Goal: Check status: Check status

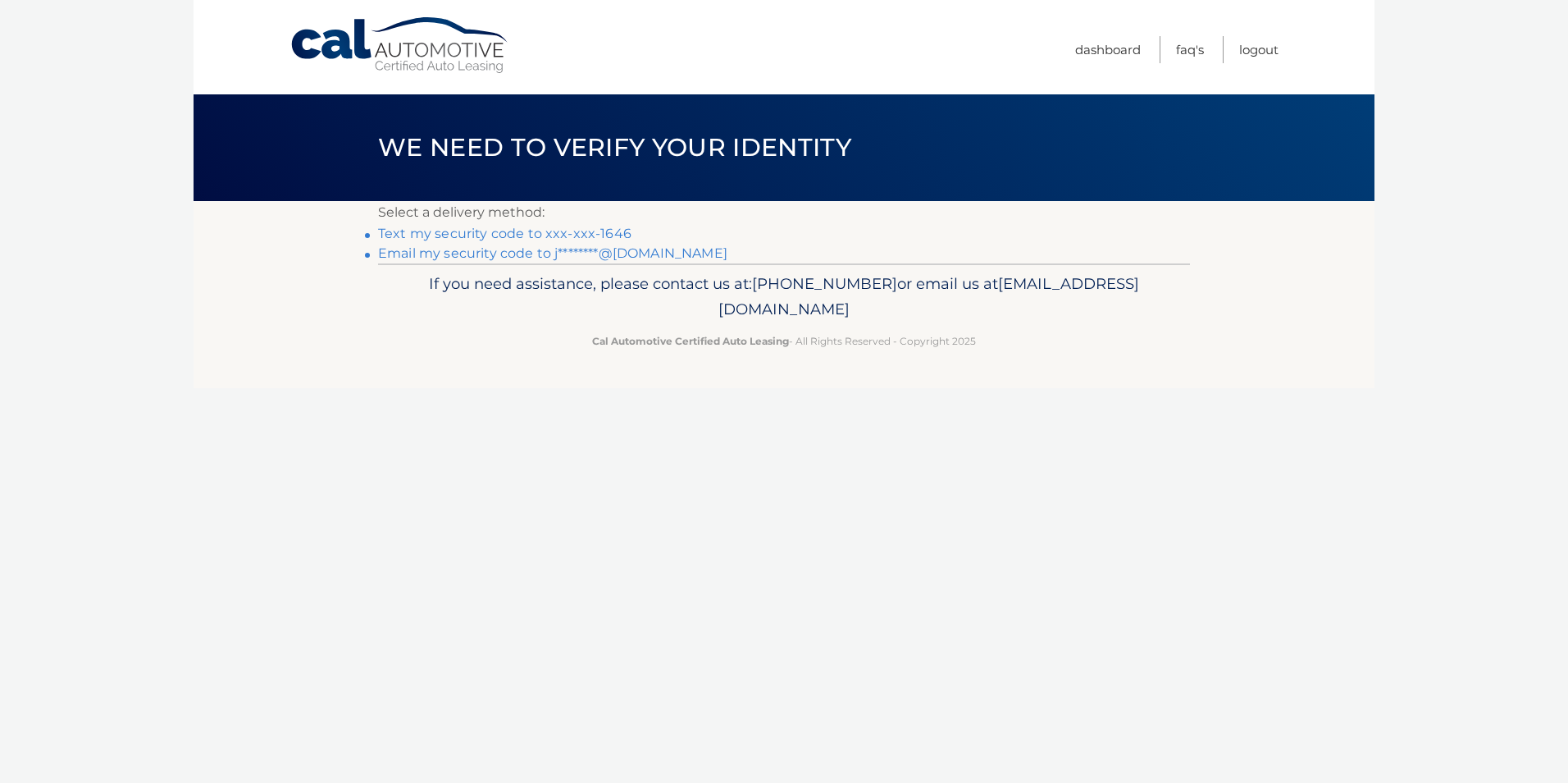
click at [512, 232] on link "Text my security code to xxx-xxx-1646" at bounding box center [505, 233] width 253 height 16
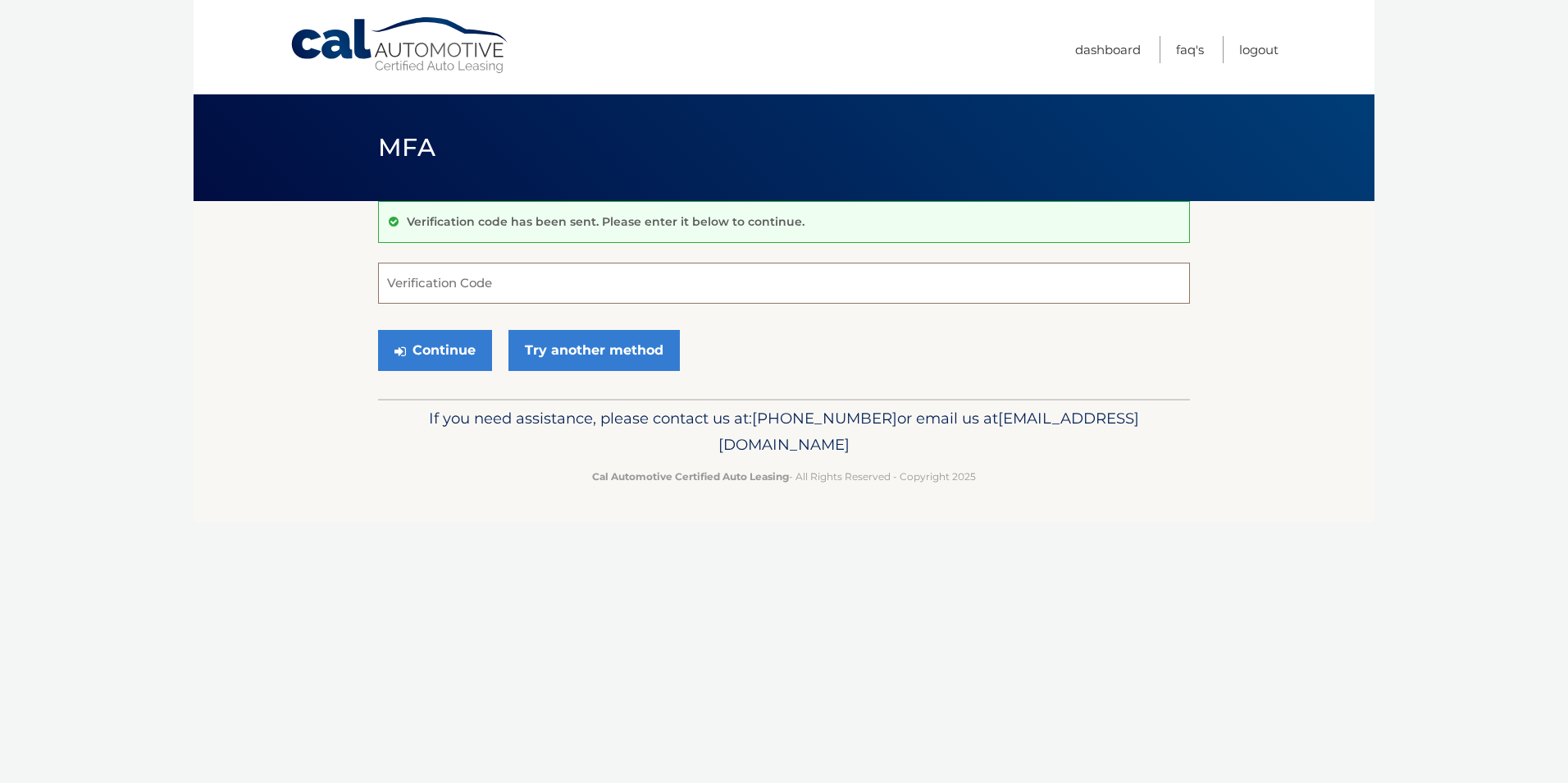
click at [451, 281] on input "Verification Code" at bounding box center [784, 282] width 812 height 41
type input "044602"
click at [403, 342] on button "Continue" at bounding box center [435, 350] width 114 height 41
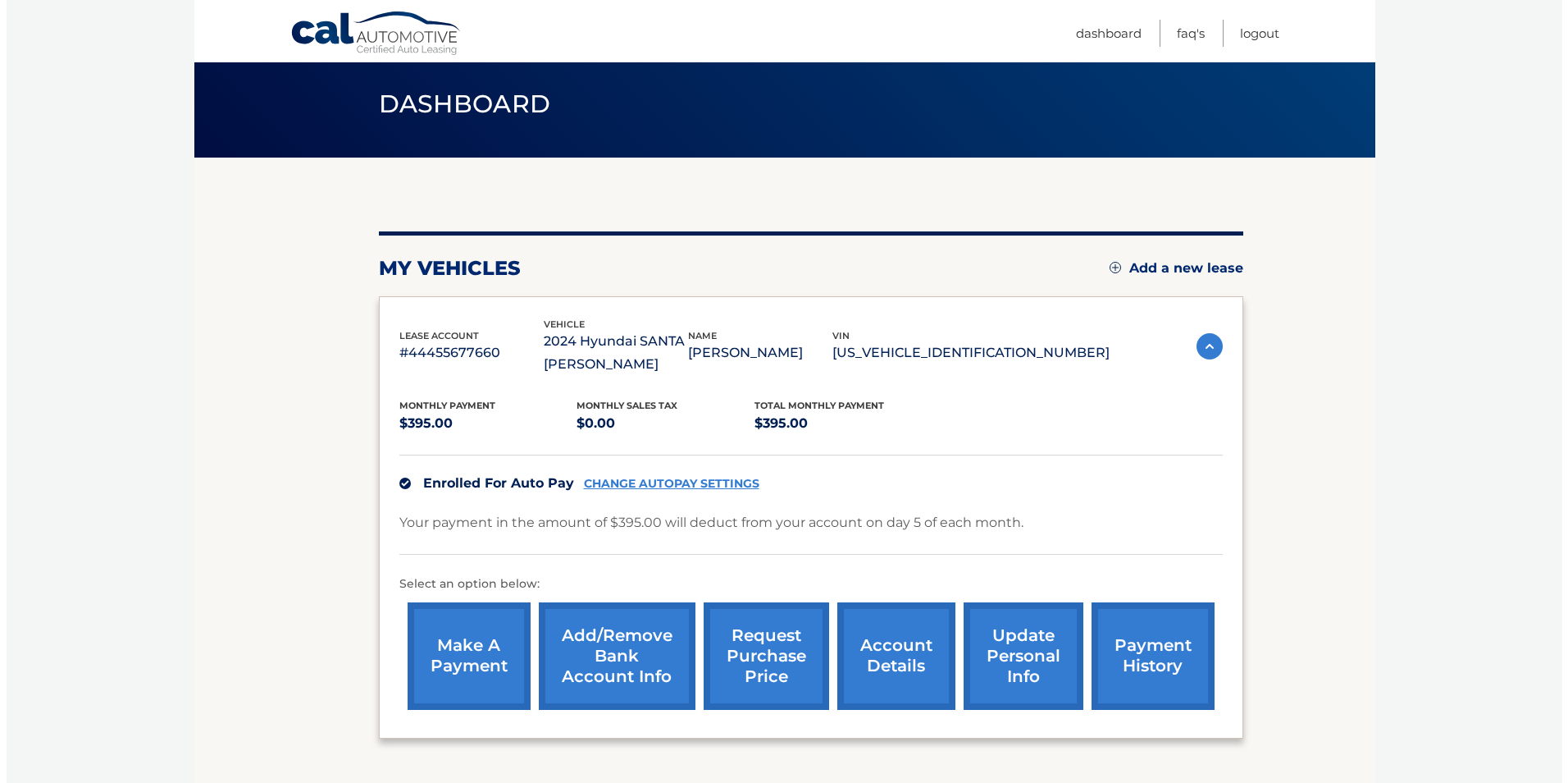
scroll to position [165, 0]
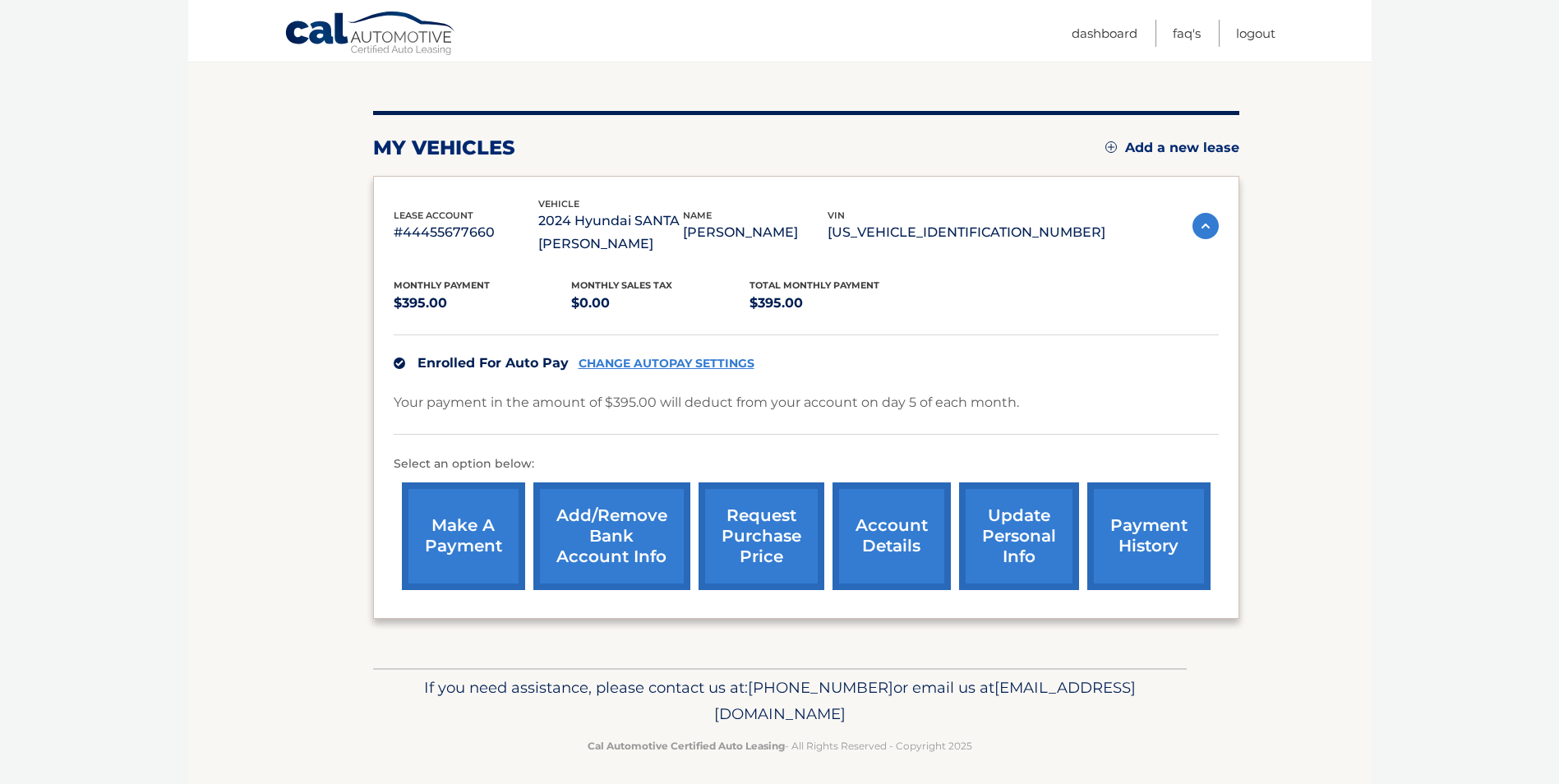
click at [757, 527] on link "request purchase price" at bounding box center [761, 536] width 126 height 107
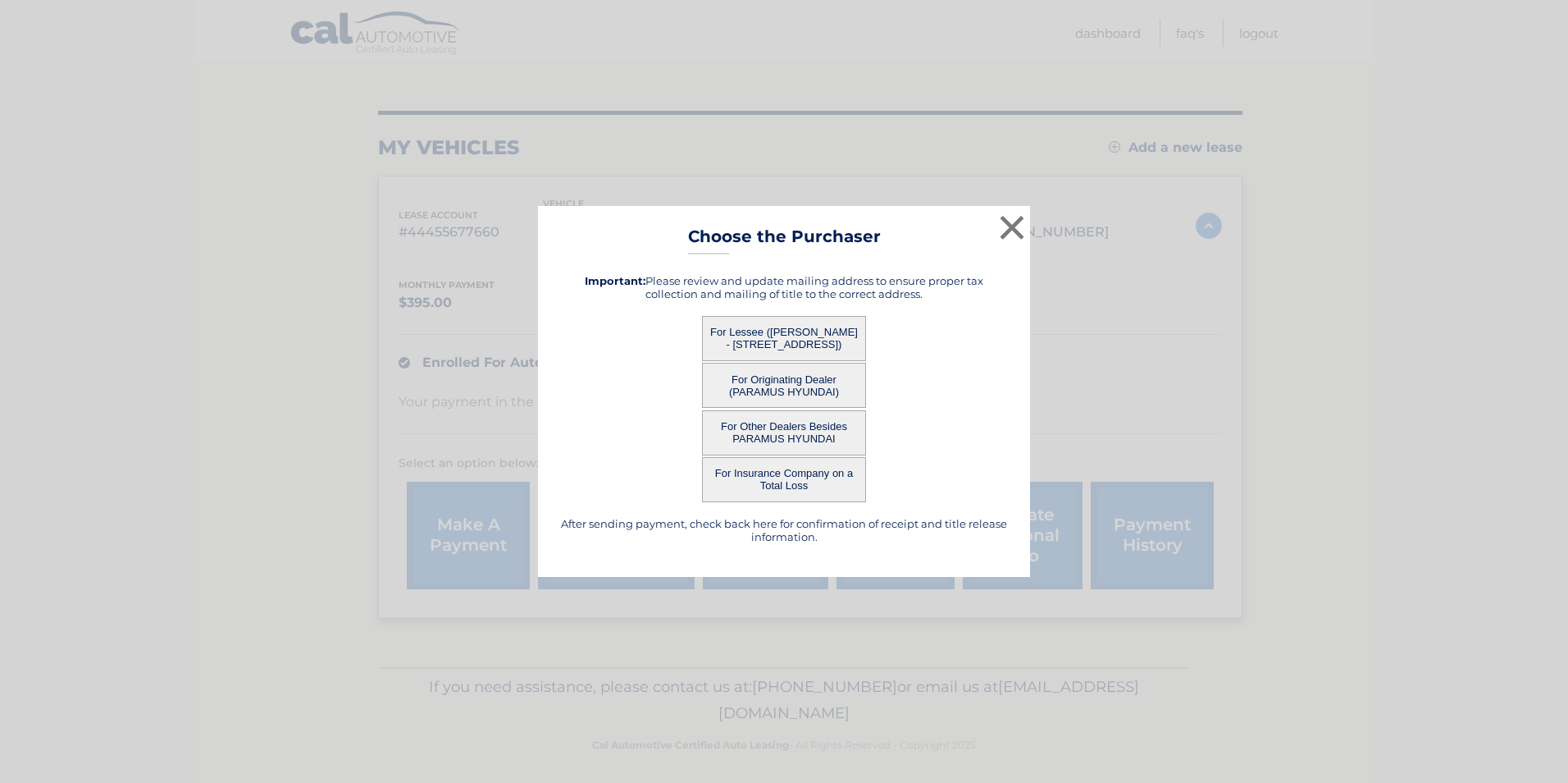
click at [781, 334] on button "For Lessee (JOSEPH KICKEY - 27 ARN TERRACE, , SECAUCUS, NJ 07094)" at bounding box center [784, 338] width 164 height 45
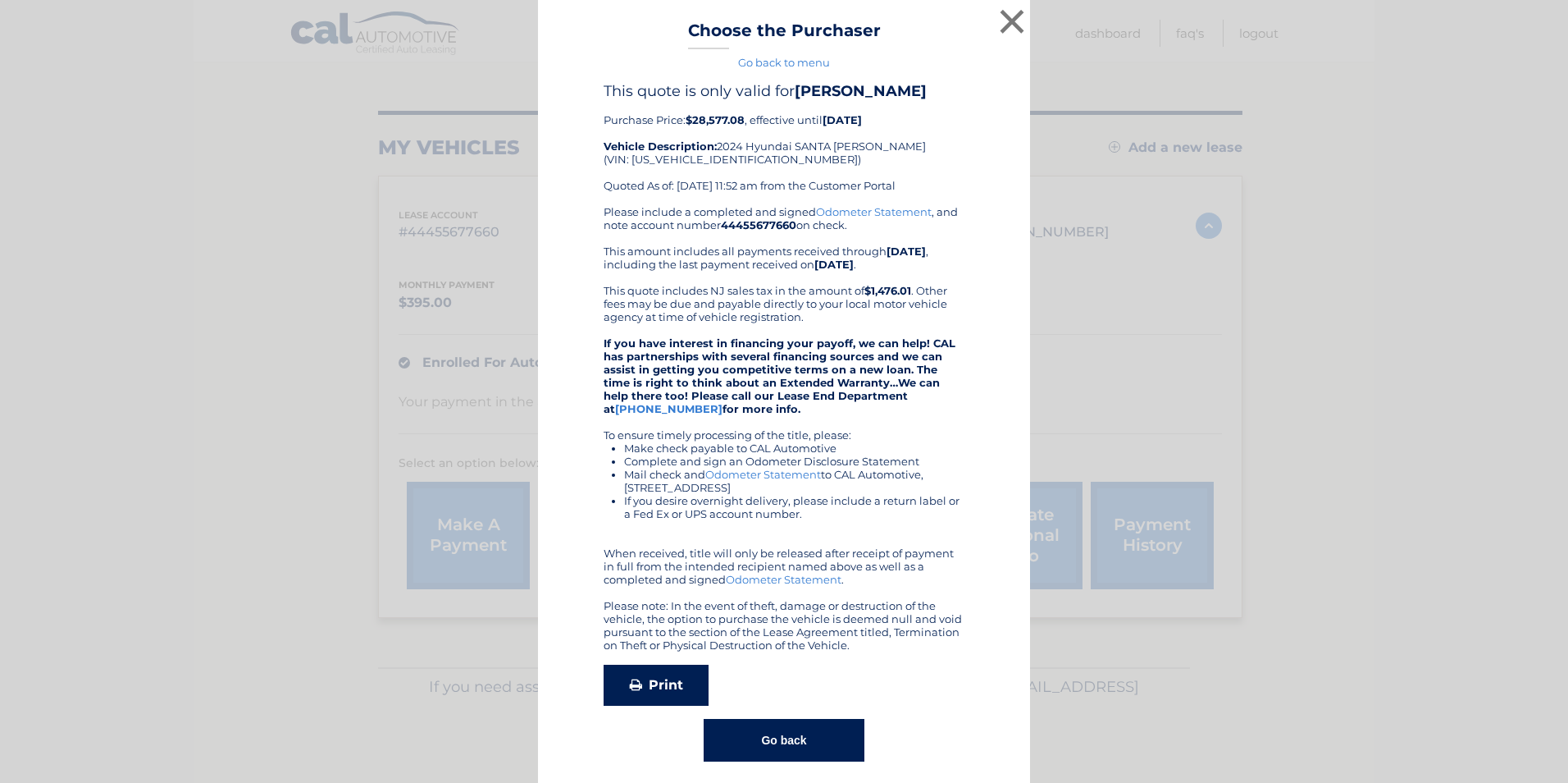
click at [649, 681] on link "Print" at bounding box center [655, 684] width 105 height 41
